Goal: Task Accomplishment & Management: Manage account settings

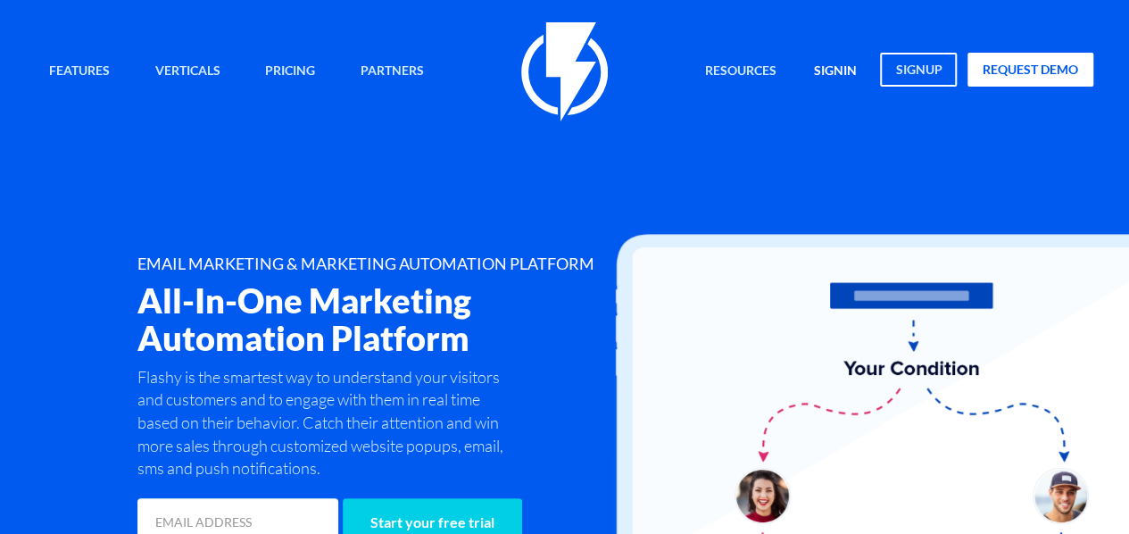
click at [841, 72] on link "signin" at bounding box center [836, 72] width 70 height 38
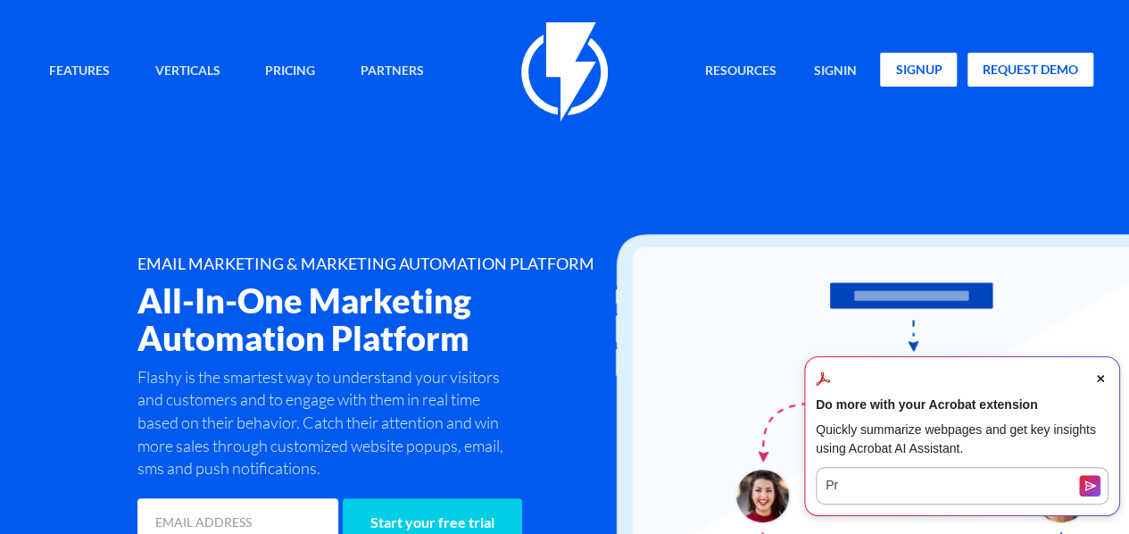
click at [897, 71] on link "signup" at bounding box center [918, 70] width 77 height 34
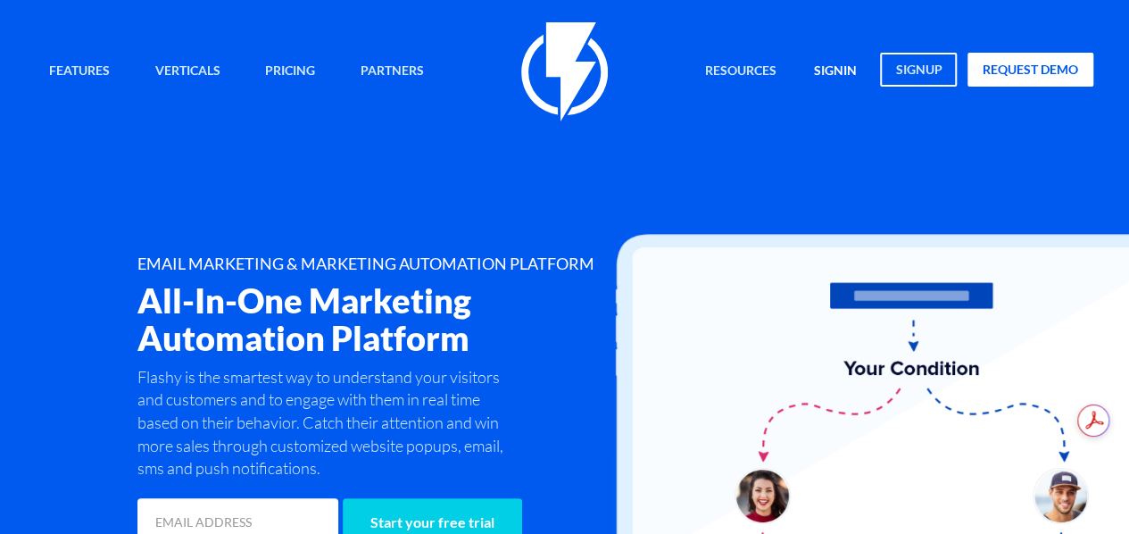
click at [823, 66] on link "signin" at bounding box center [836, 72] width 70 height 38
click at [845, 69] on link "signin" at bounding box center [836, 72] width 70 height 38
